Goal: Task Accomplishment & Management: Manage account settings

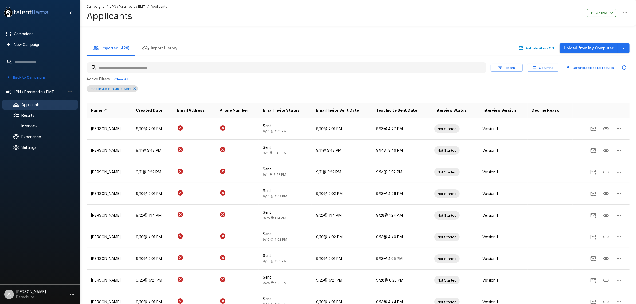
click at [135, 91] on div "Email Invite Status is Sent" at bounding box center [112, 88] width 51 height 6
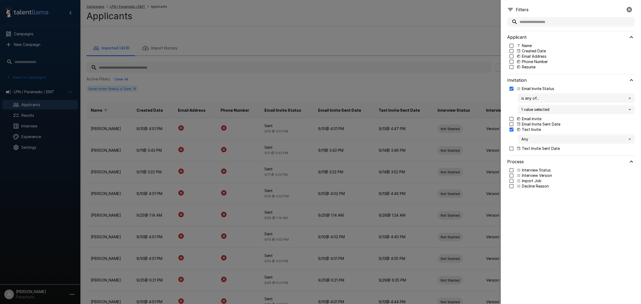
click at [313, 90] on div at bounding box center [320, 152] width 641 height 304
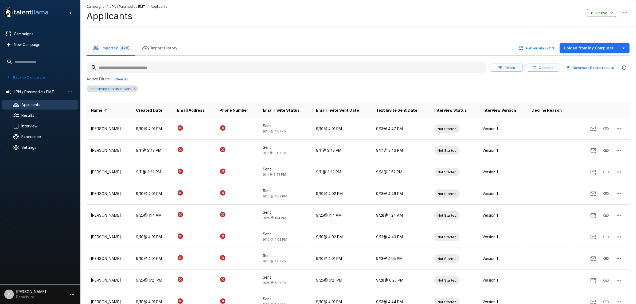
click at [134, 88] on icon at bounding box center [135, 89] width 4 height 4
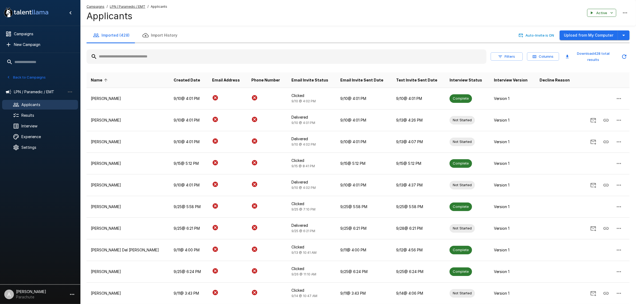
click at [319, 61] on input "text" at bounding box center [287, 57] width 400 height 10
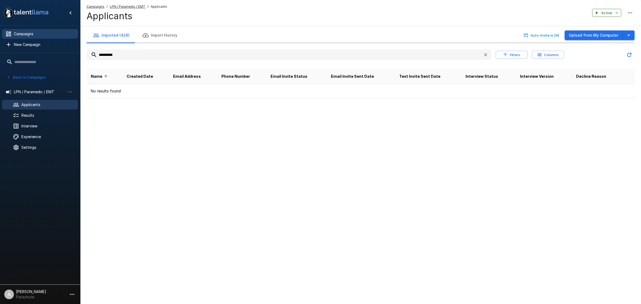
type input "**********"
click at [41, 33] on span "Campaigns" at bounding box center [44, 33] width 60 height 5
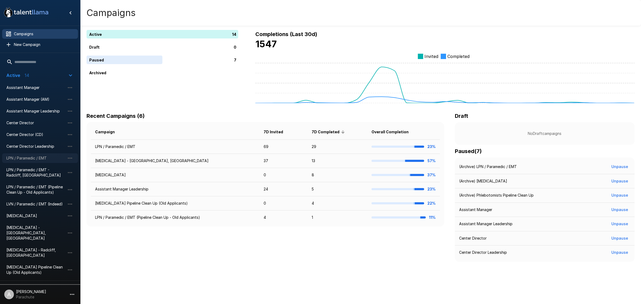
click at [44, 158] on span "LPN / Paramedic / EMT" at bounding box center [35, 157] width 59 height 5
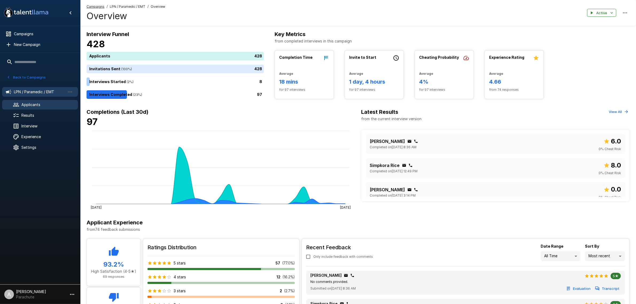
click at [18, 104] on icon at bounding box center [16, 105] width 6 height 4
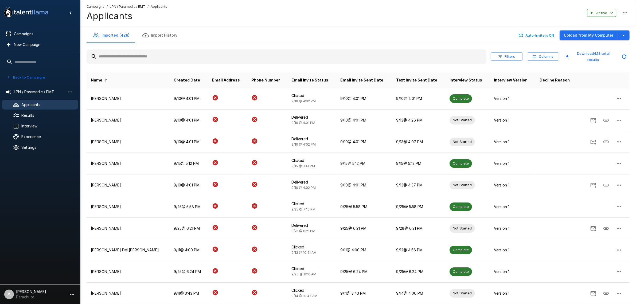
click at [164, 59] on input "text" at bounding box center [287, 57] width 400 height 10
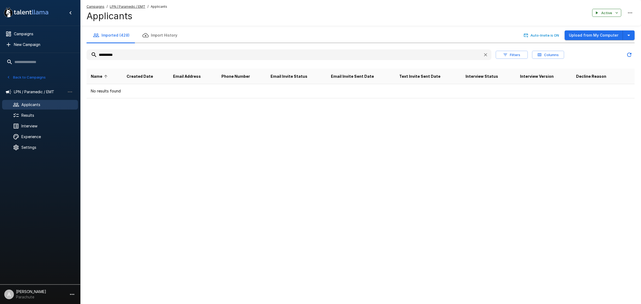
type input "**********"
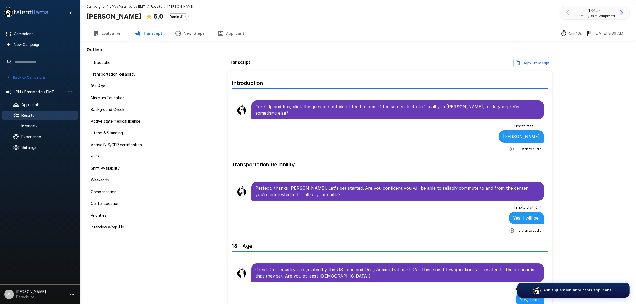
scroll to position [1010, 0]
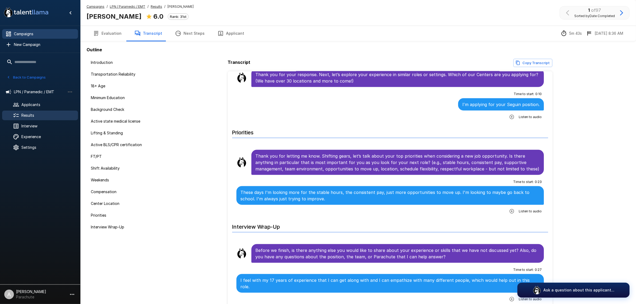
click at [53, 36] on span "Campaigns" at bounding box center [44, 33] width 60 height 5
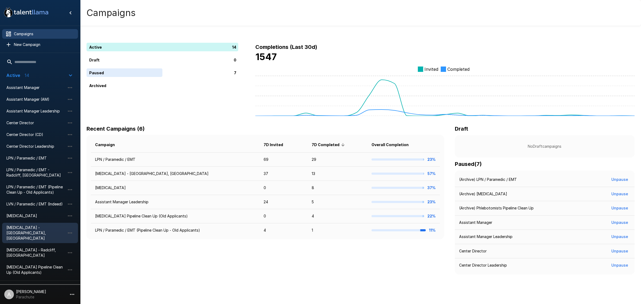
click at [40, 225] on span "[MEDICAL_DATA] - [GEOGRAPHIC_DATA], [GEOGRAPHIC_DATA]" at bounding box center [35, 233] width 59 height 16
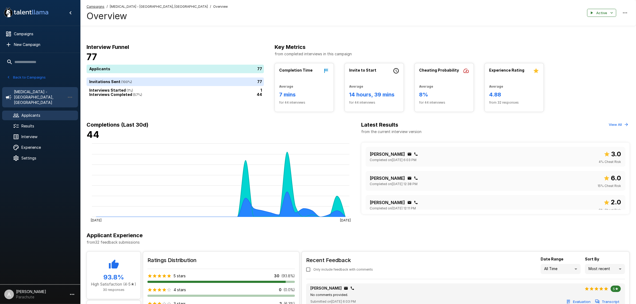
click at [49, 113] on span "Applicants" at bounding box center [47, 115] width 52 height 5
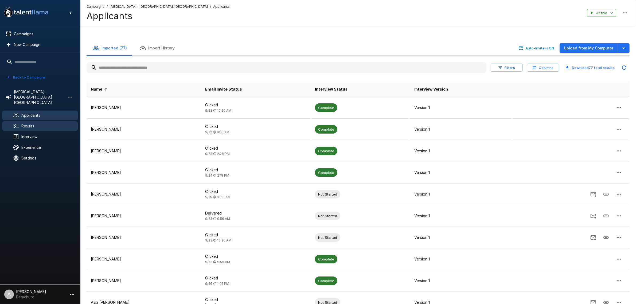
click at [65, 123] on span "Results" at bounding box center [47, 125] width 52 height 5
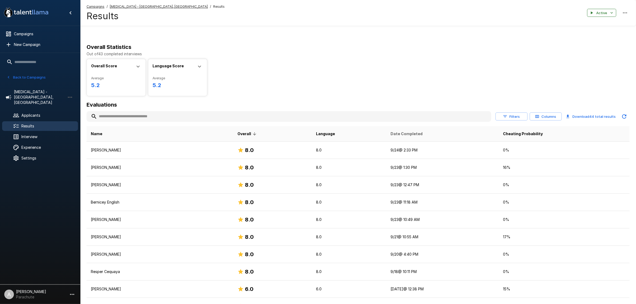
click at [391, 133] on span "Date Completed" at bounding box center [407, 134] width 32 height 6
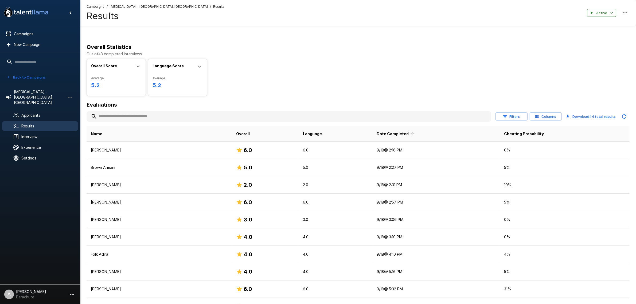
click at [386, 133] on span "Date Completed" at bounding box center [396, 134] width 39 height 6
